Goal: Information Seeking & Learning: Check status

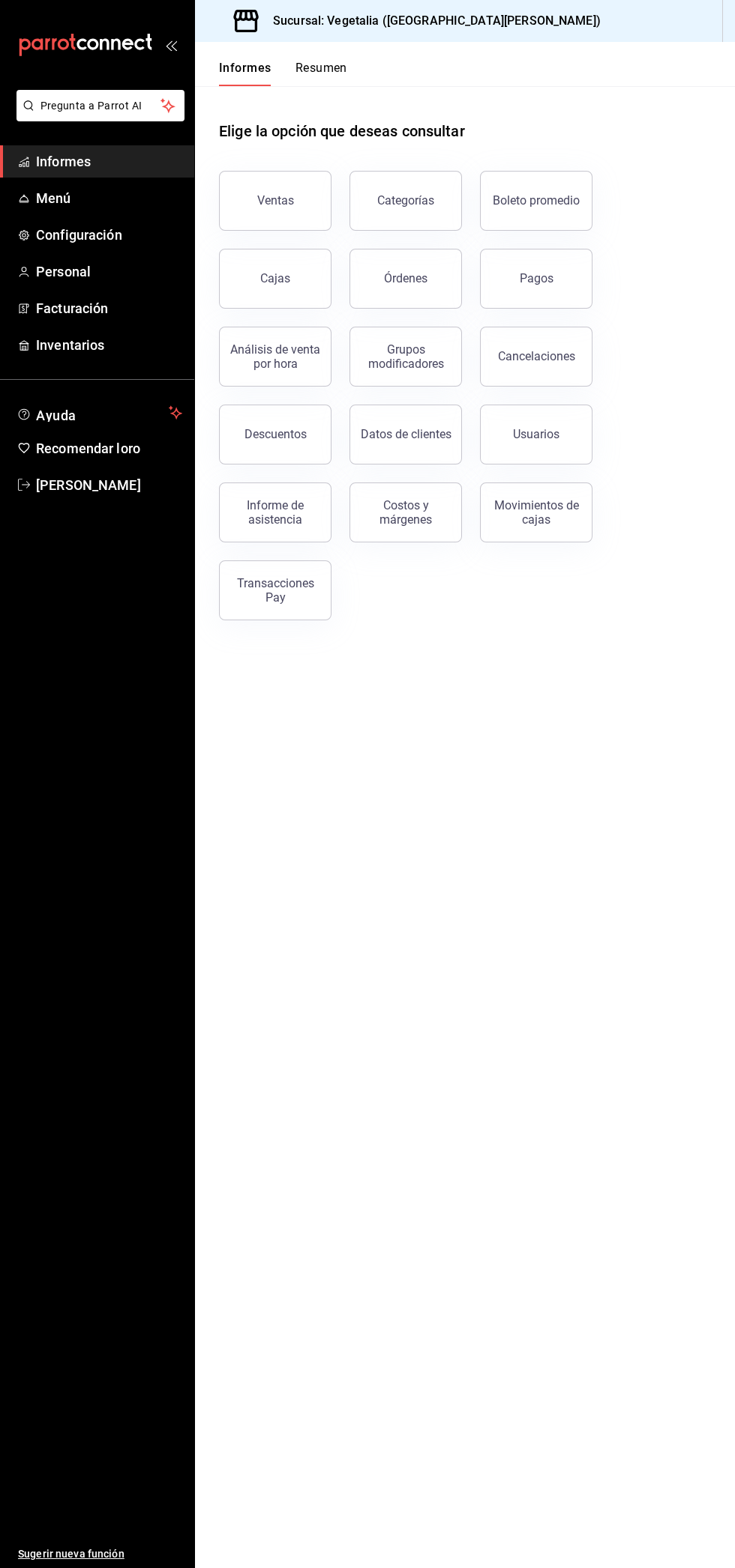
click at [287, 204] on font "Ventas" at bounding box center [275, 200] width 37 height 14
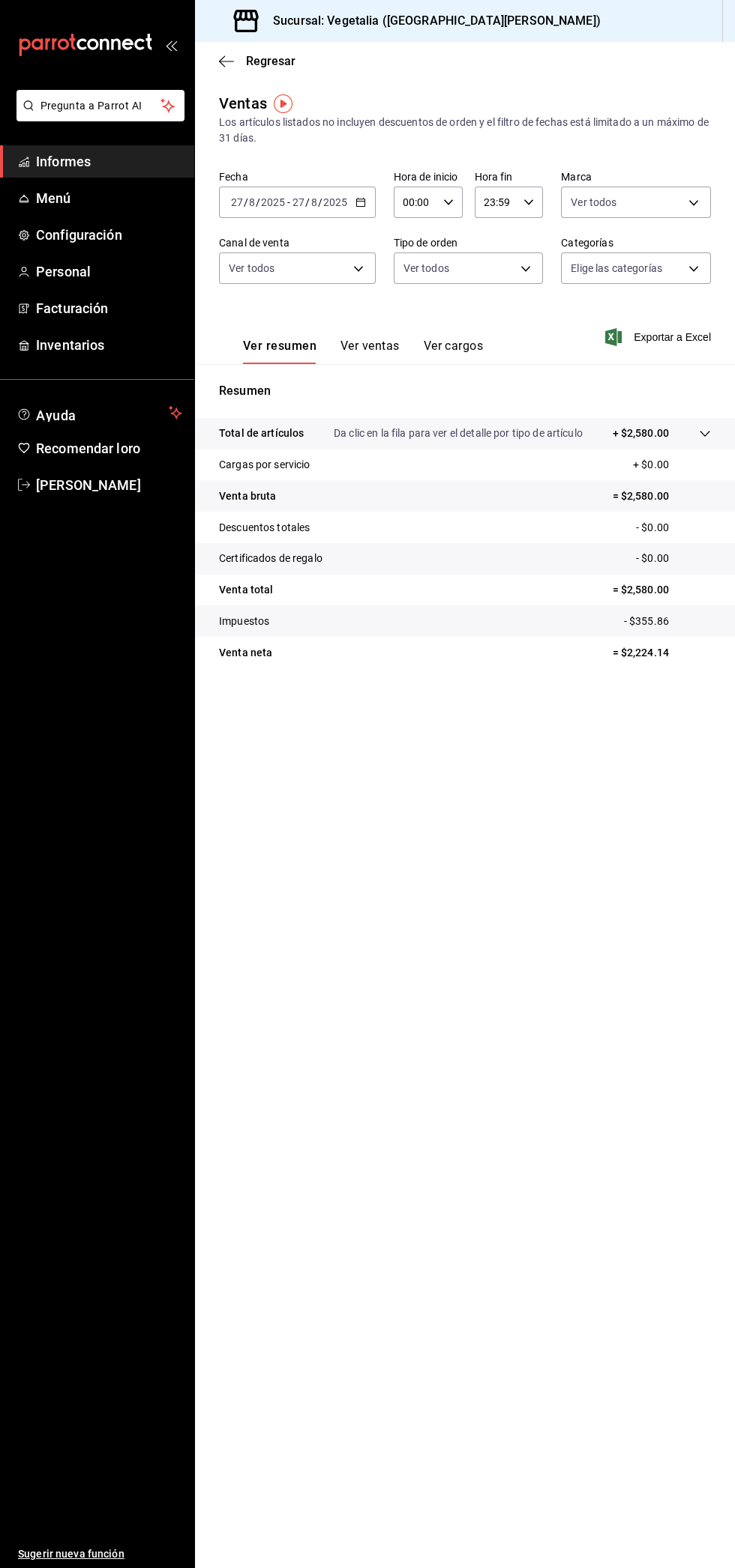
click at [717, 1228] on main "Regresar Ventas Los artículos listados no incluyen descuentos de orden y el fil…" at bounding box center [465, 805] width 540 height 1526
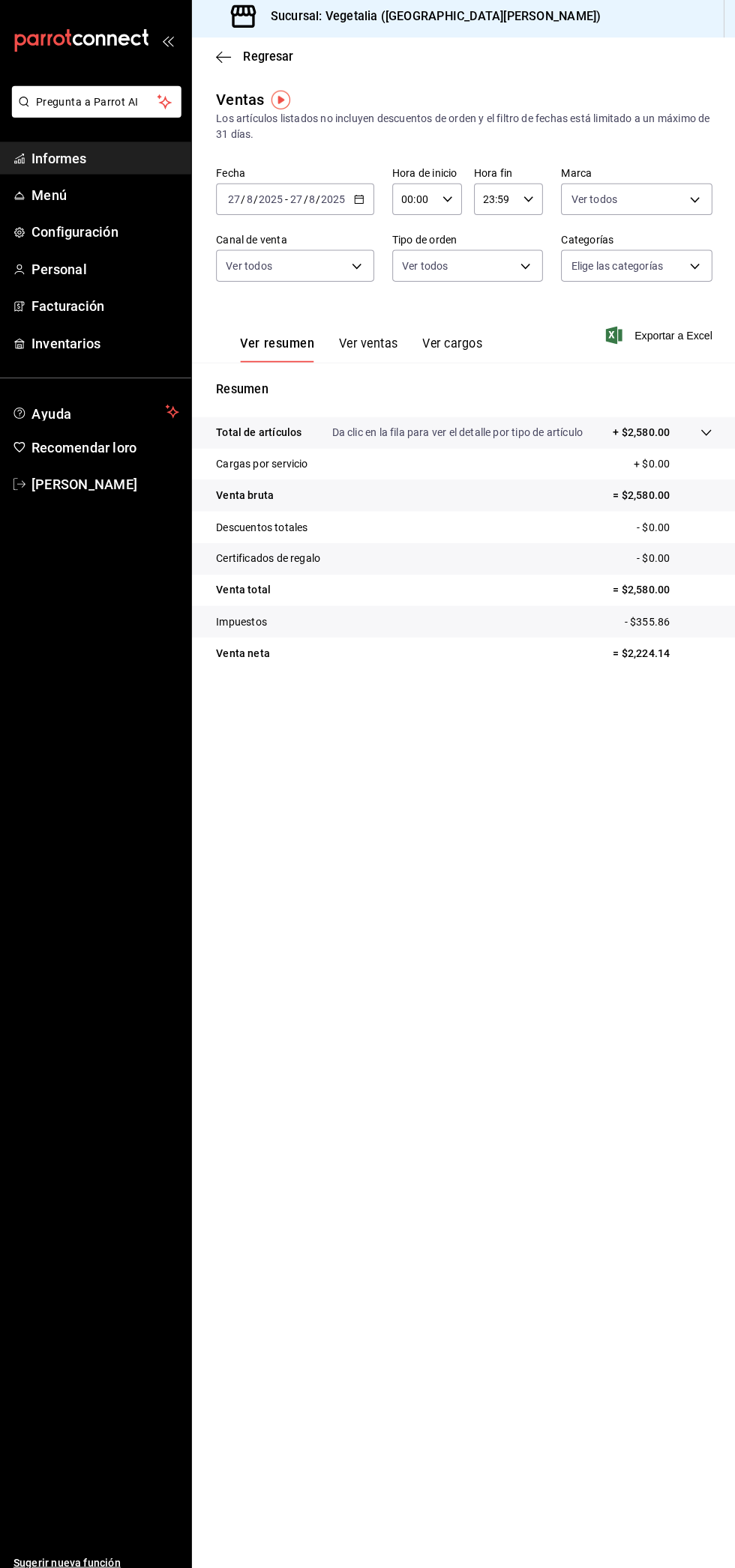
click at [532, 1521] on main "Regresar Ventas Los artículos listados no incluyen descuentos de orden y el fil…" at bounding box center [465, 805] width 540 height 1526
